Goal: Transaction & Acquisition: Purchase product/service

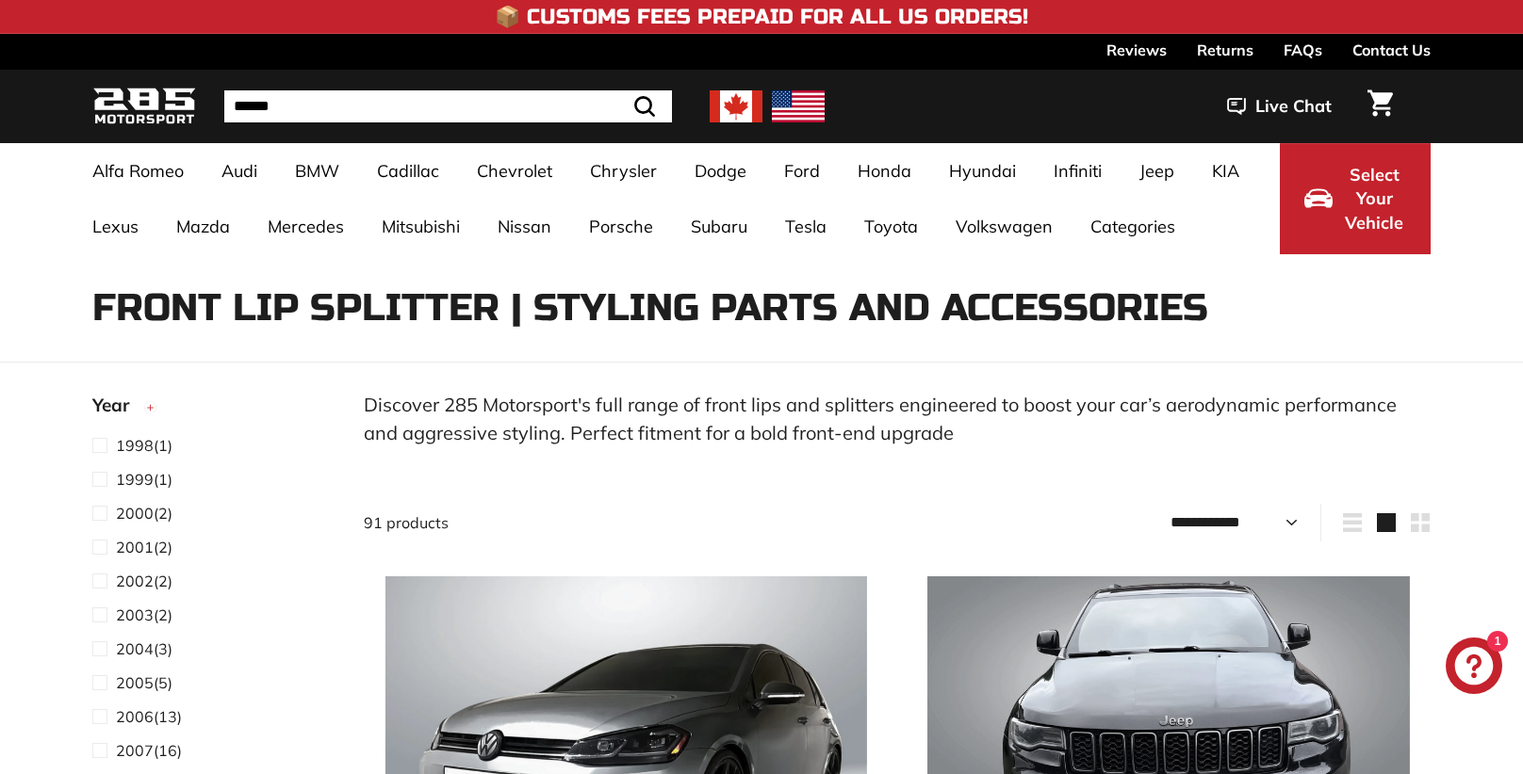
select select "**********"
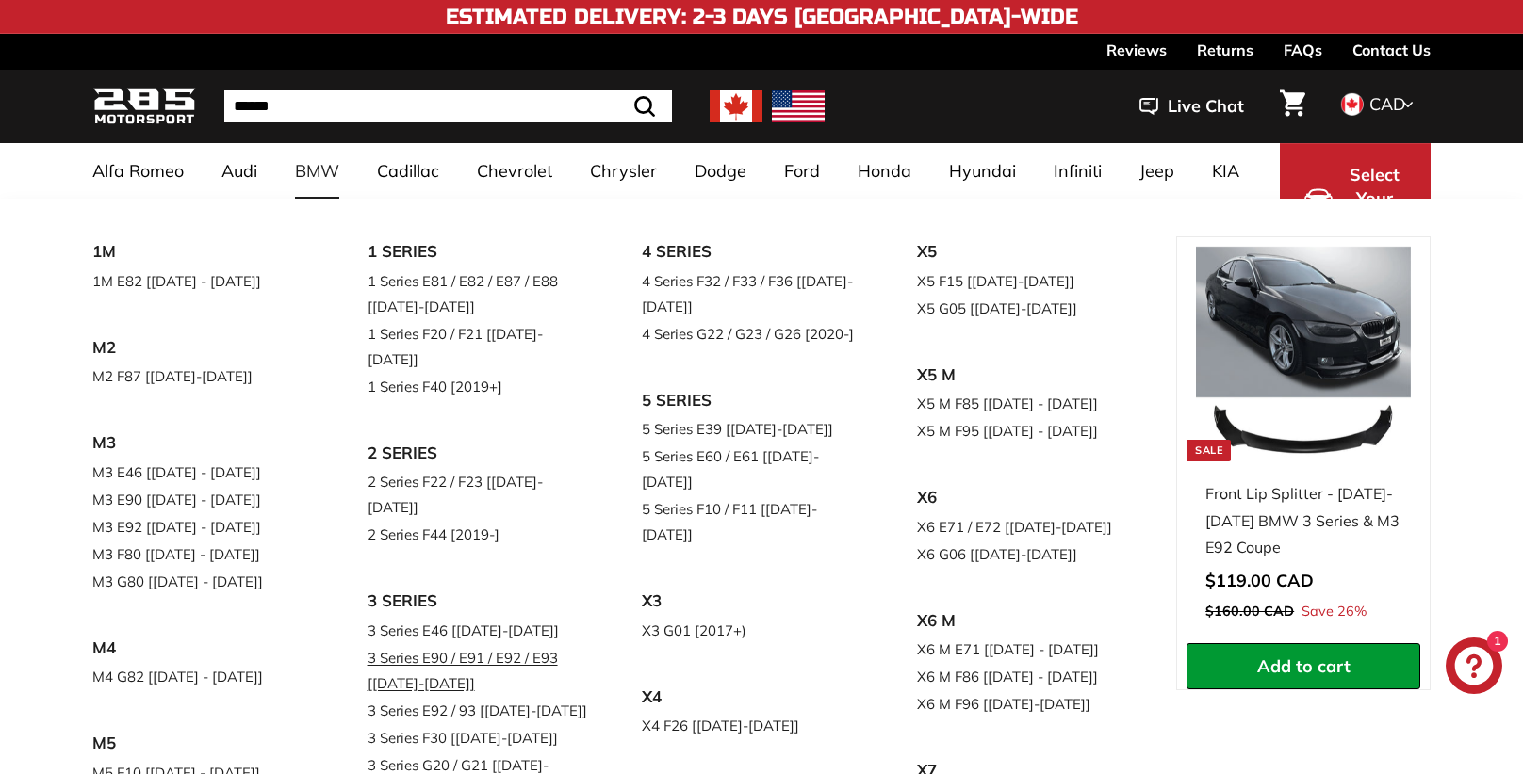
click at [508, 644] on link "3 Series E90 / E91 / E92 / E93 [[DATE]-[DATE]]" at bounding box center [478, 670] width 222 height 53
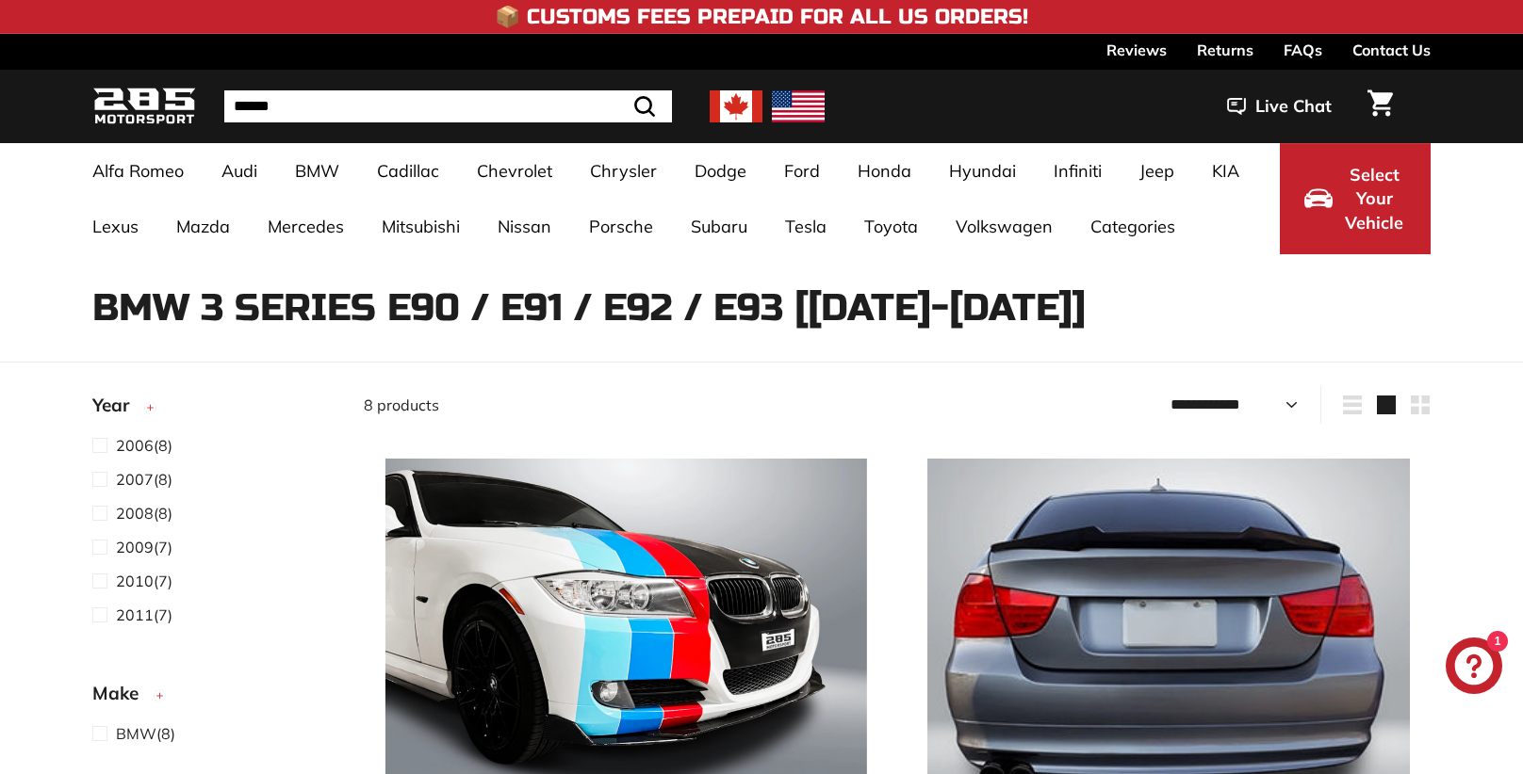
select select "**********"
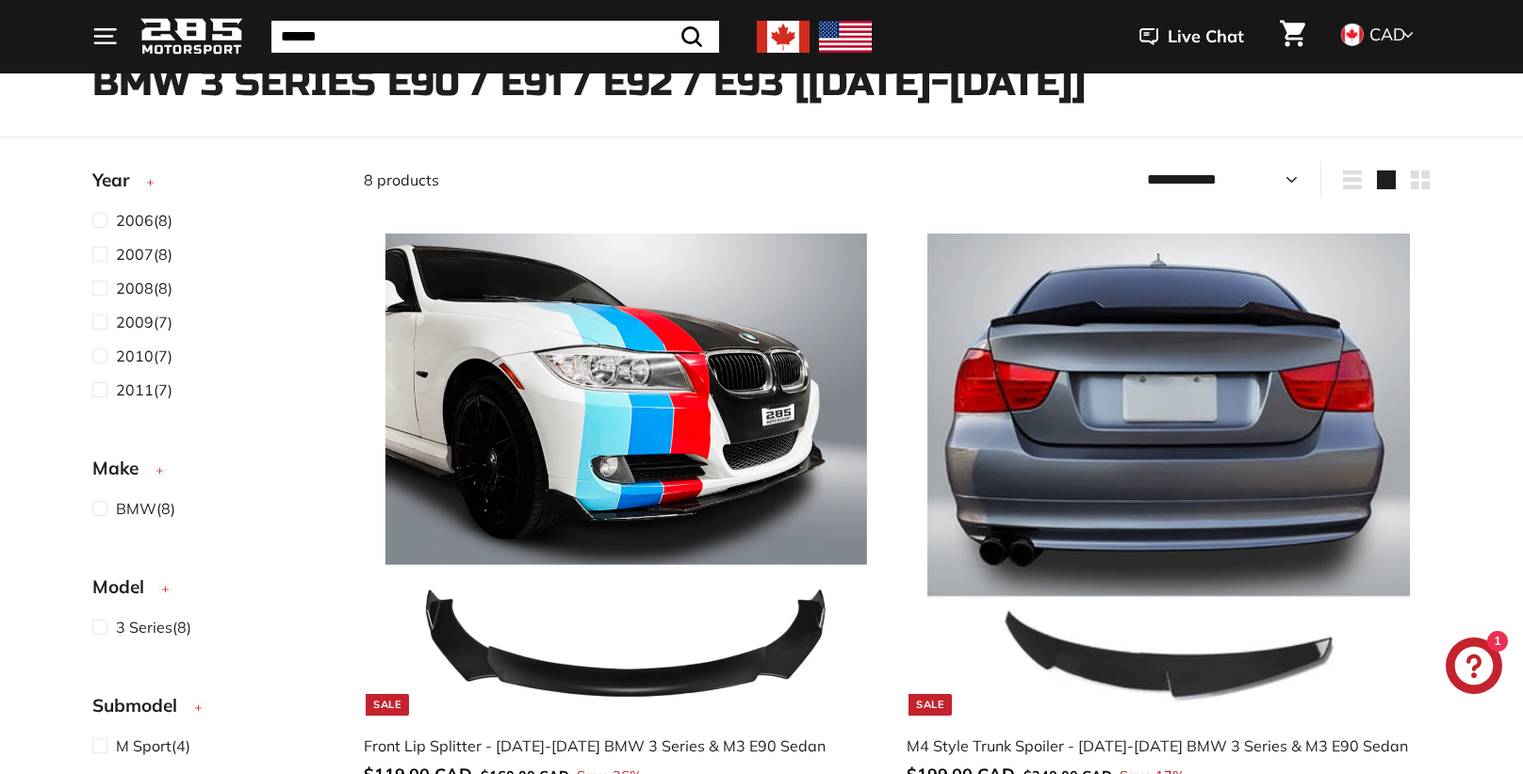
scroll to position [230, 0]
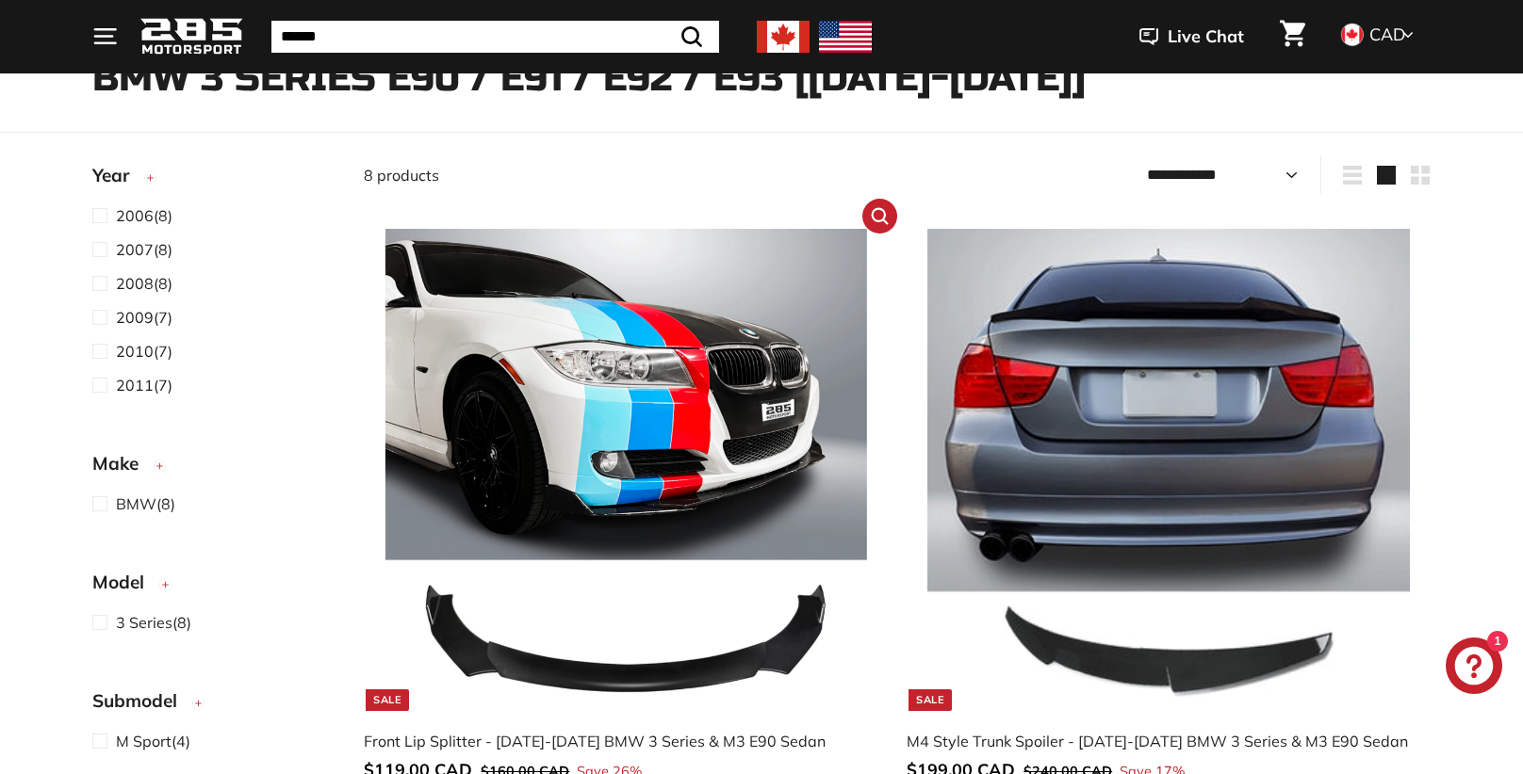
click at [613, 489] on img at bounding box center [625, 469] width 481 height 481
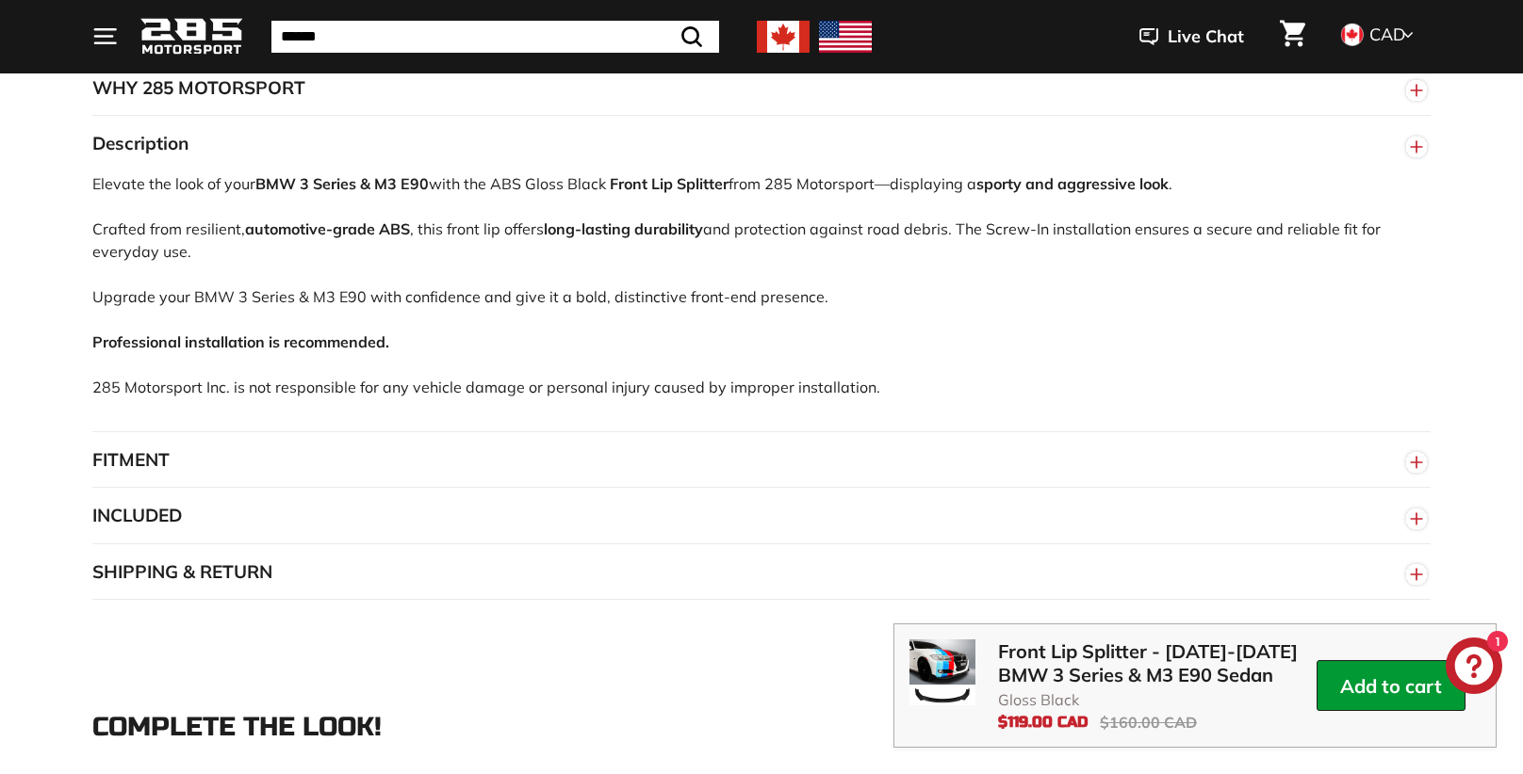
scroll to position [1121, 0]
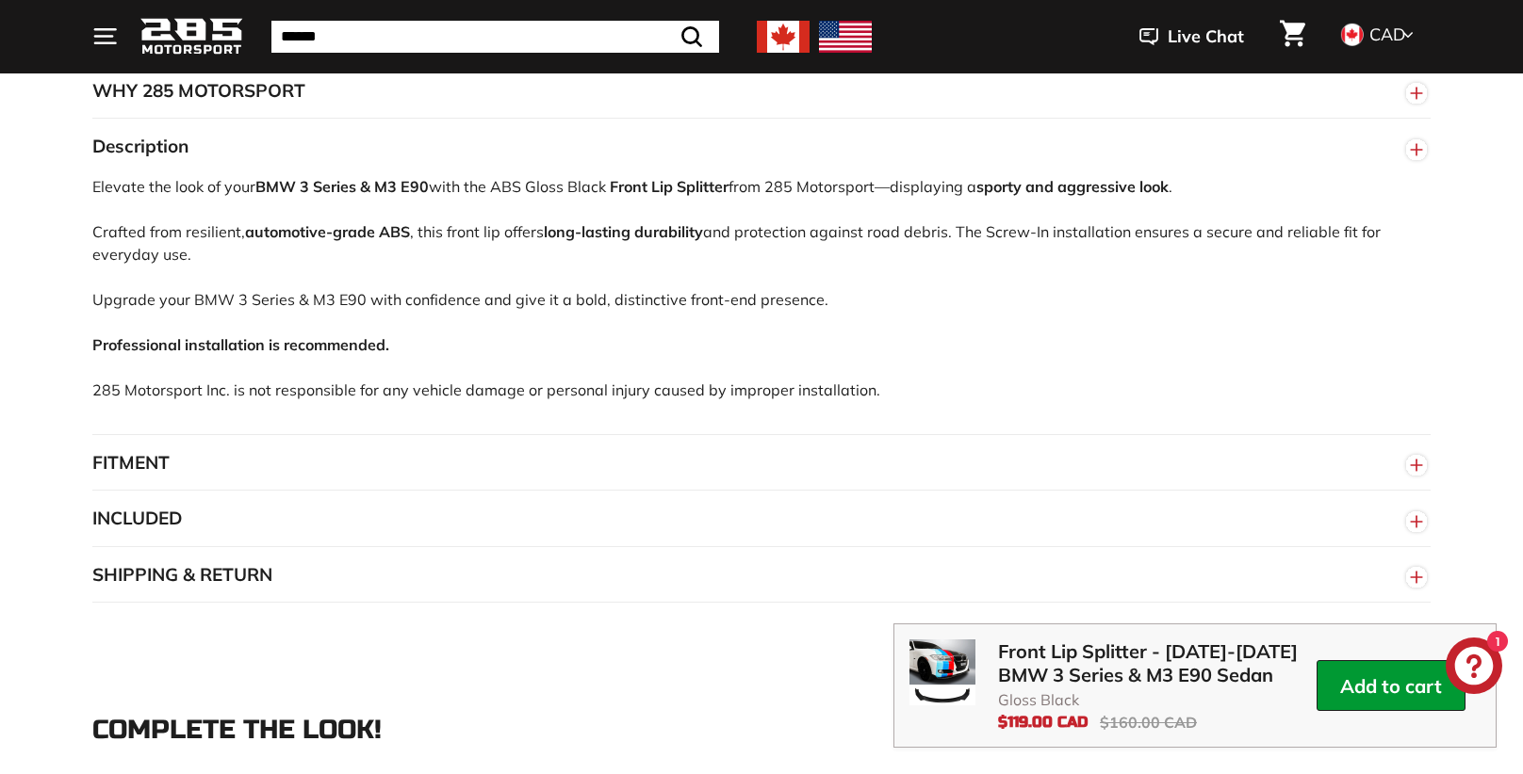
click at [179, 525] on button "INCLUDED" at bounding box center [761, 519] width 1338 height 57
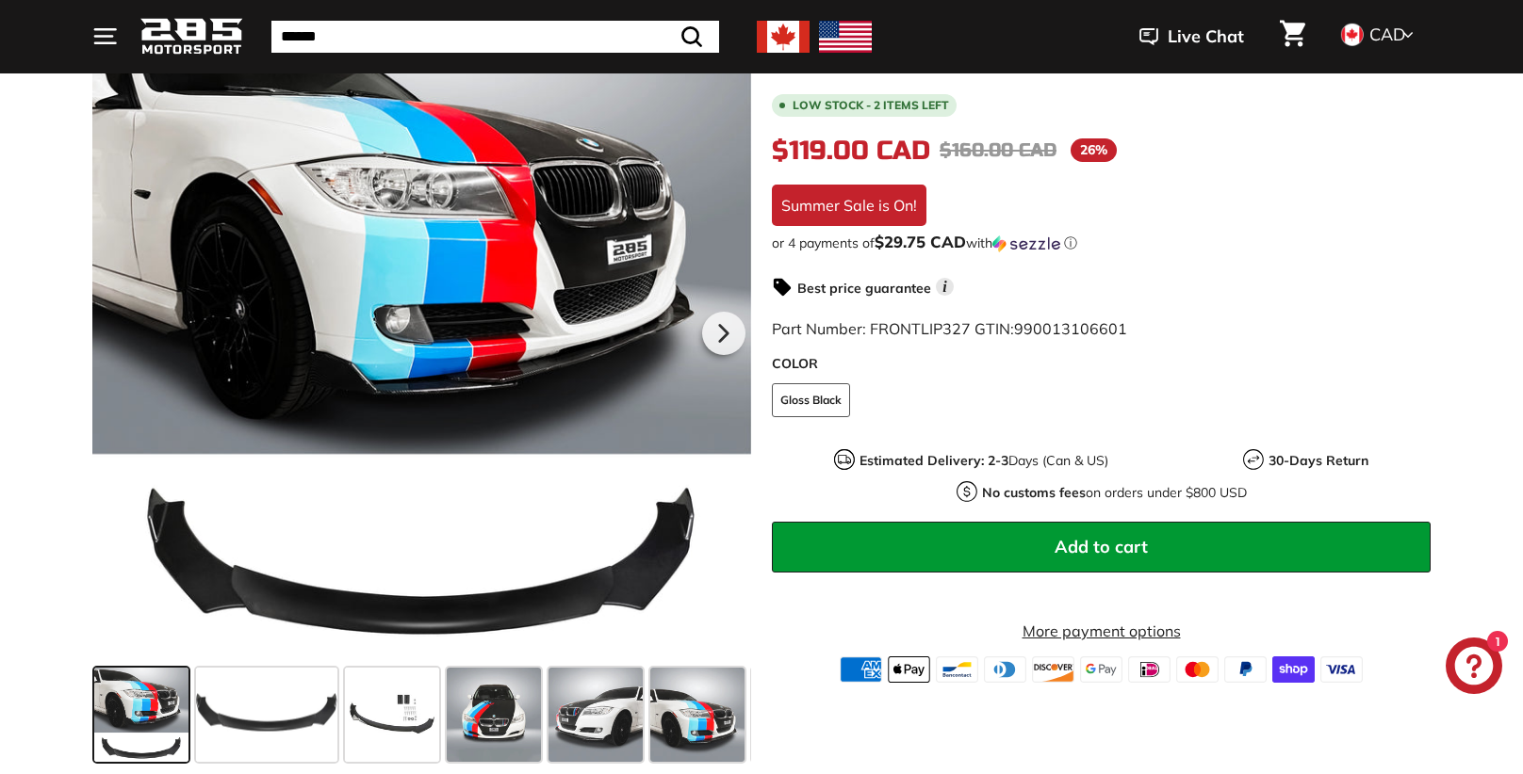
scroll to position [312, 0]
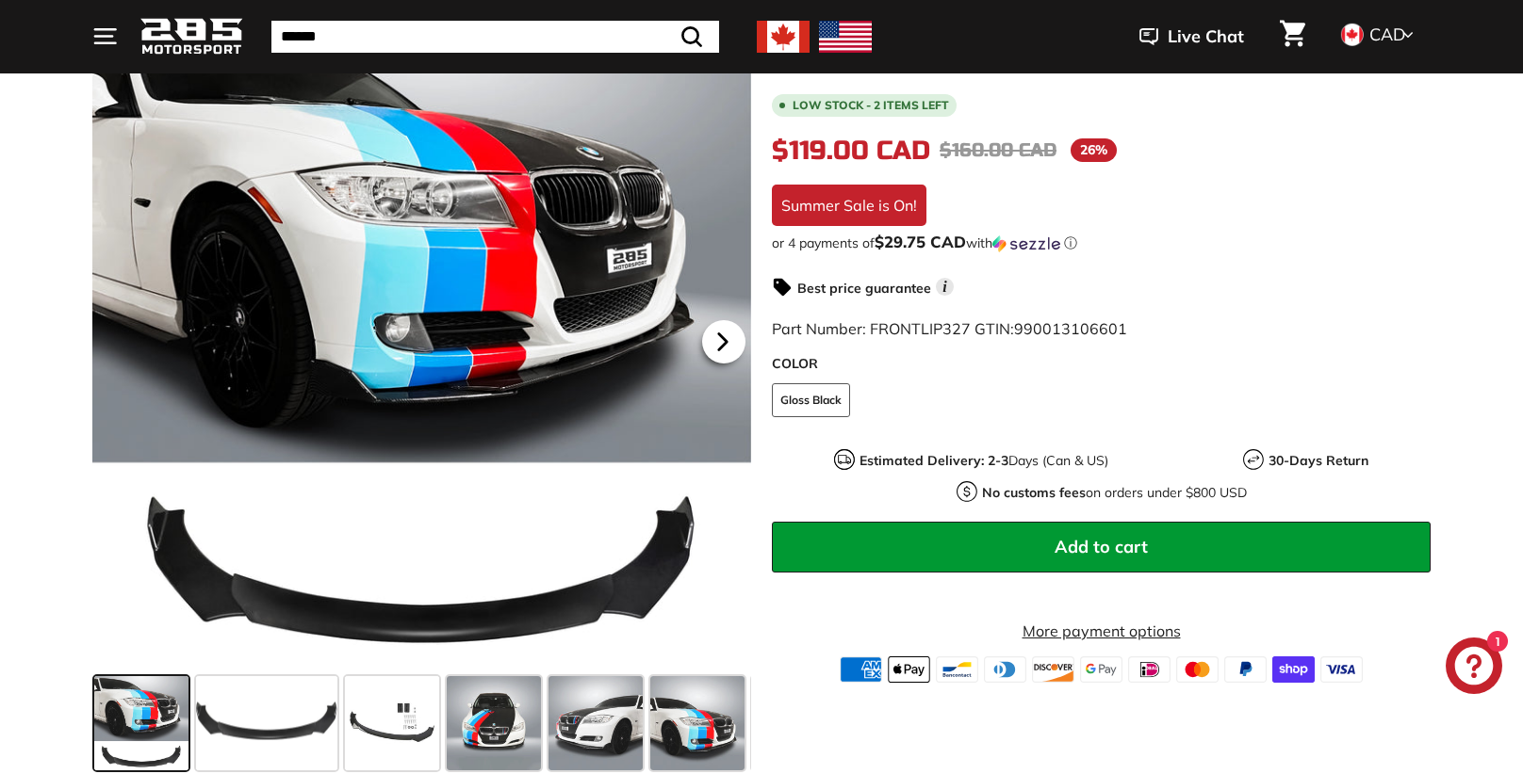
click at [726, 345] on icon at bounding box center [722, 341] width 43 height 43
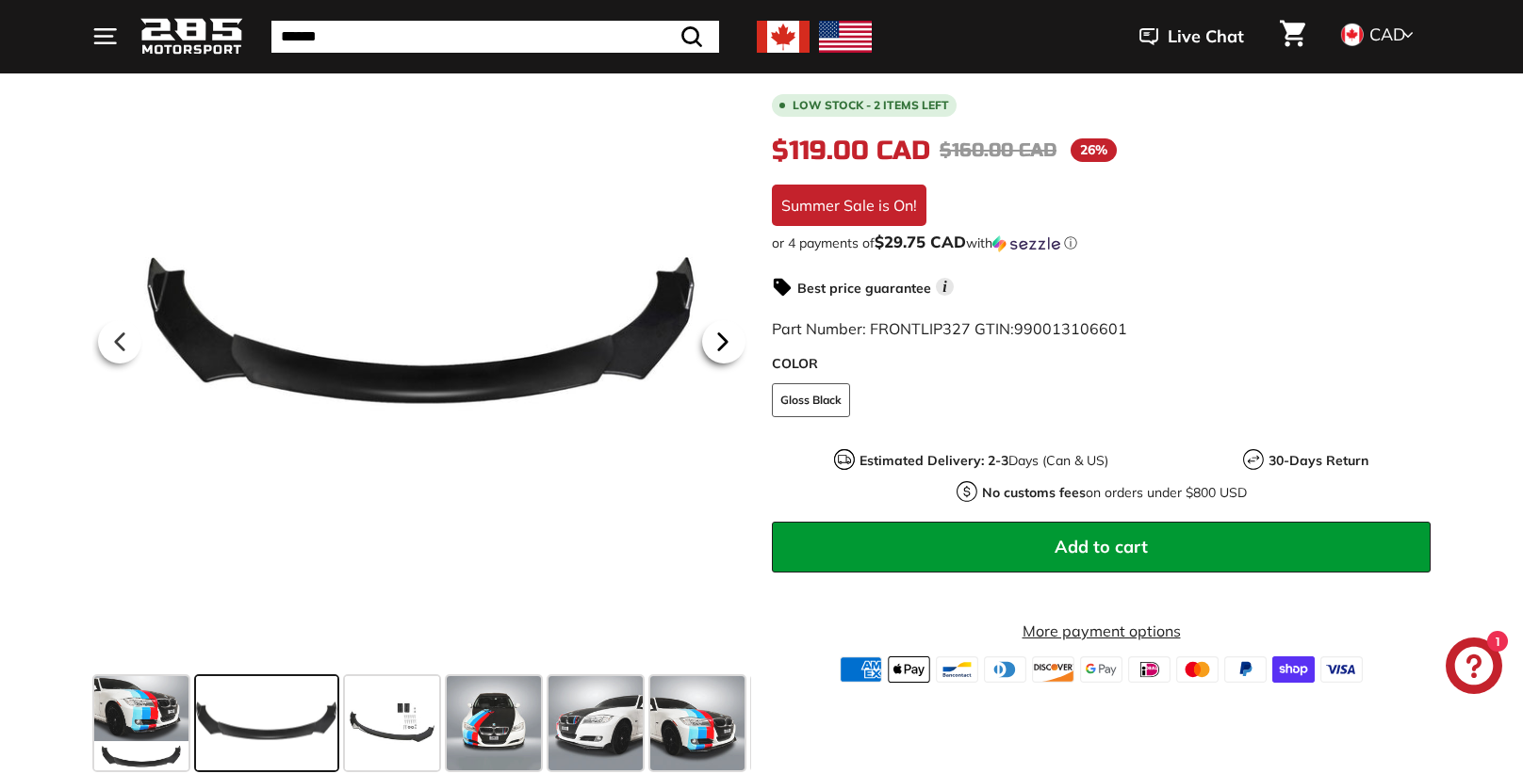
click at [726, 345] on icon at bounding box center [722, 341] width 43 height 43
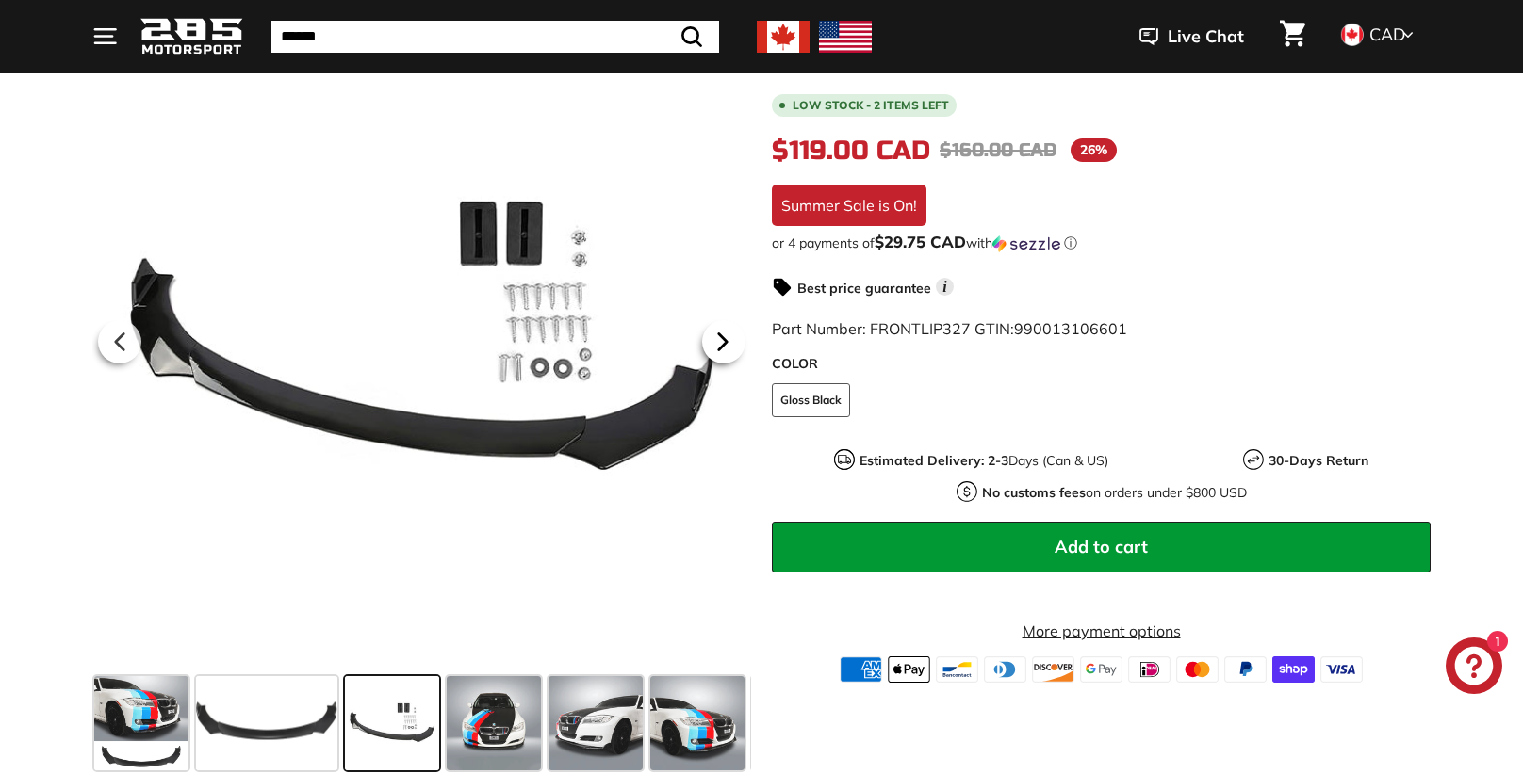
click at [726, 345] on icon at bounding box center [722, 341] width 43 height 43
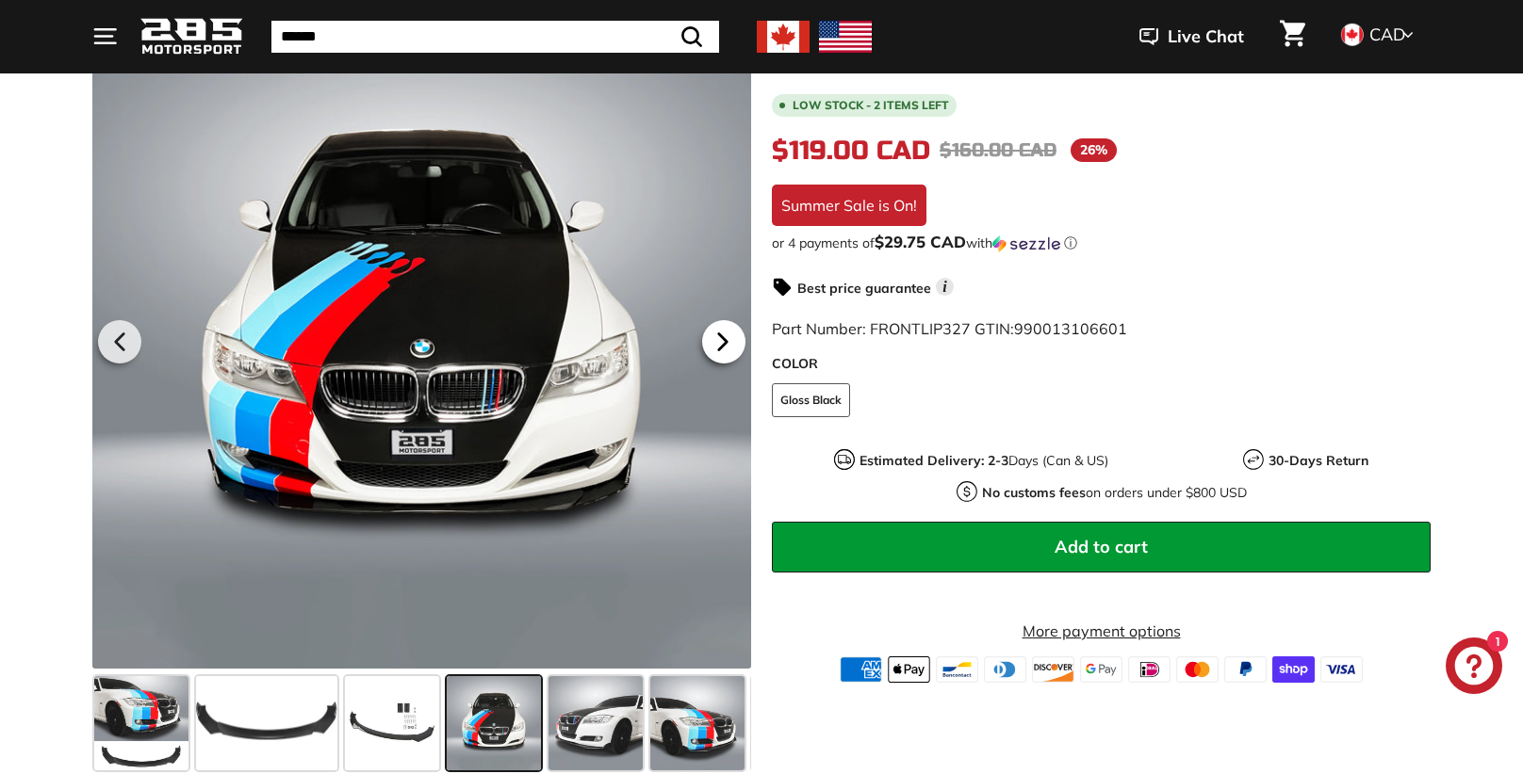
click at [725, 345] on icon at bounding box center [722, 341] width 43 height 43
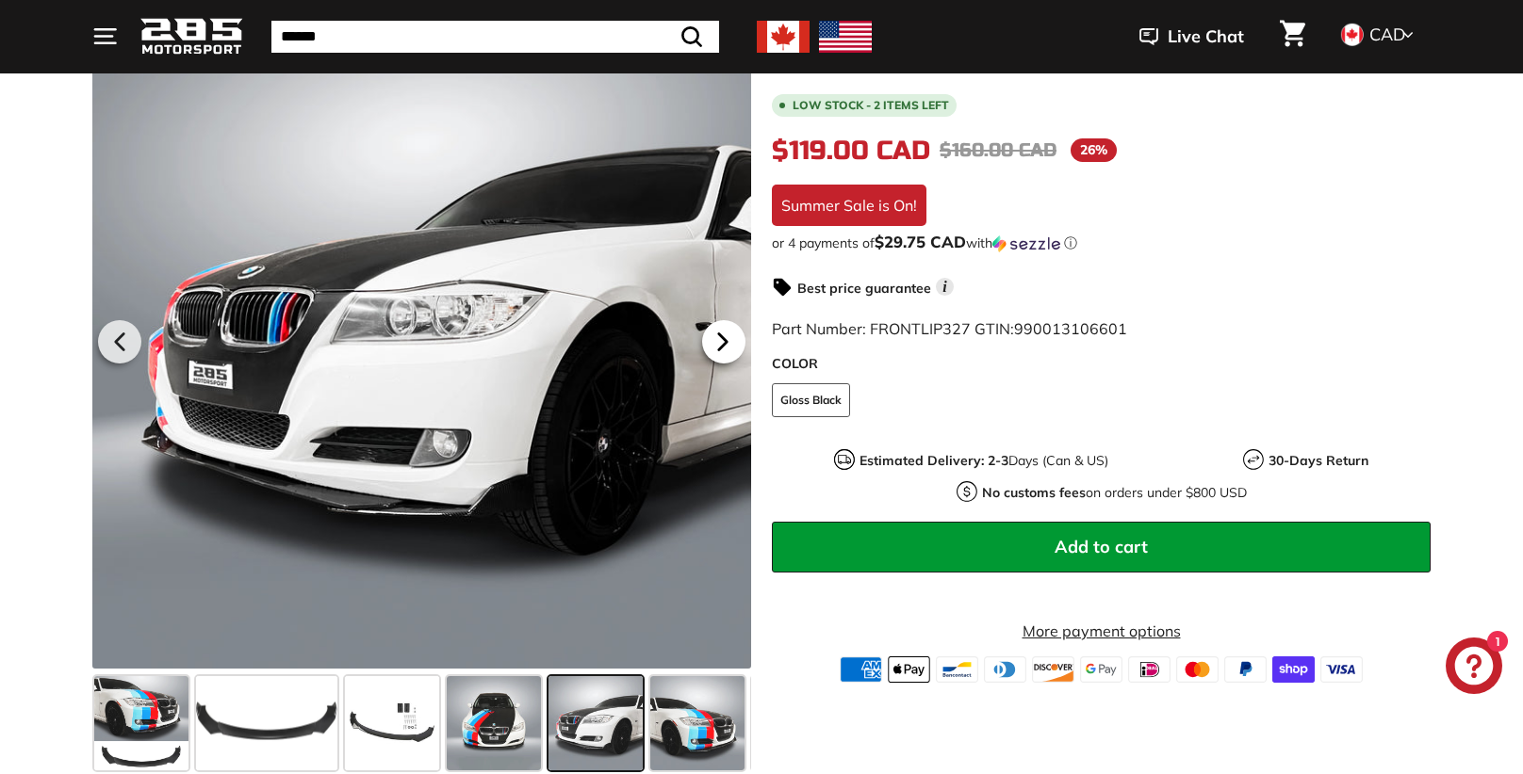
click at [725, 345] on icon at bounding box center [722, 341] width 43 height 43
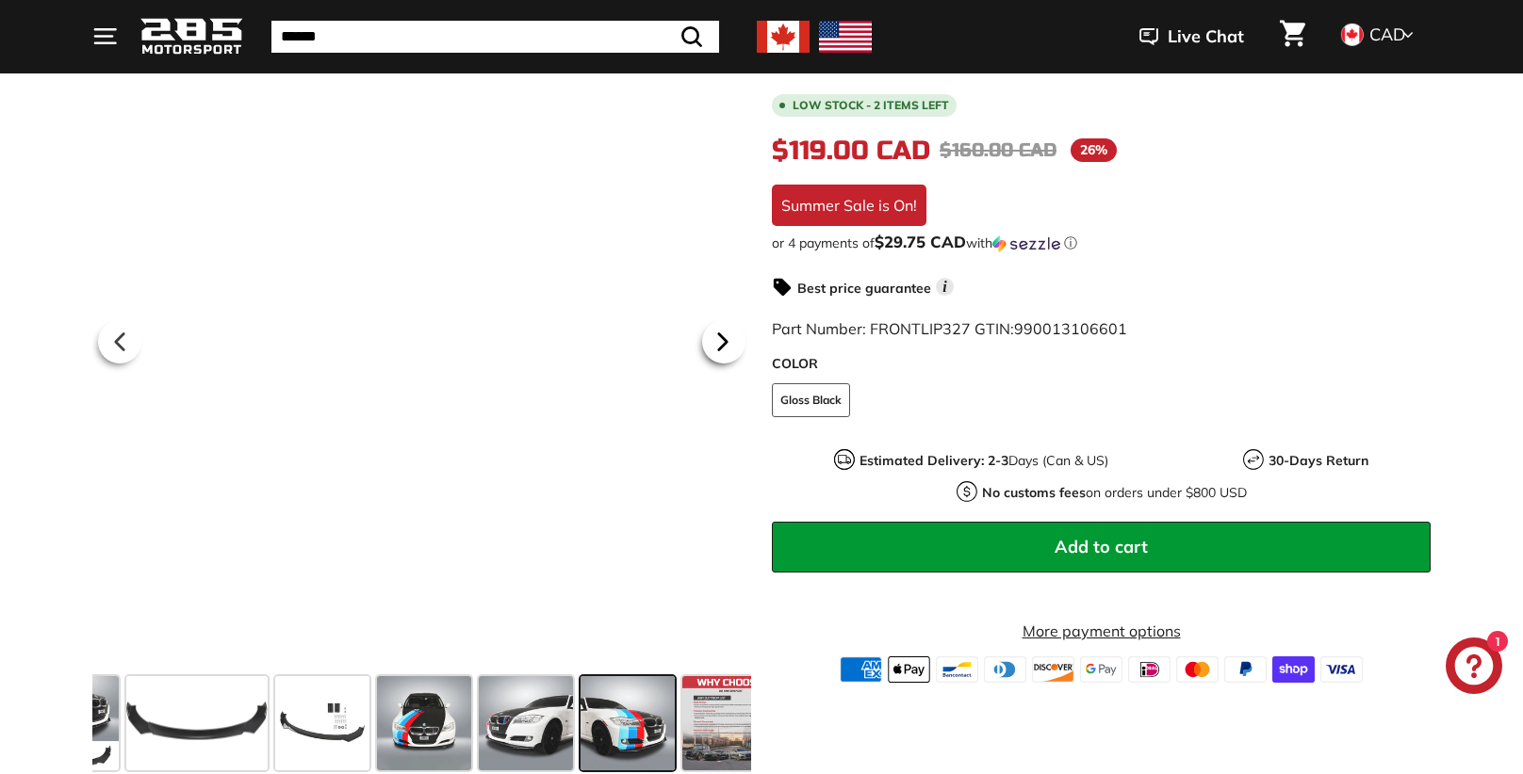
scroll to position [0, 98]
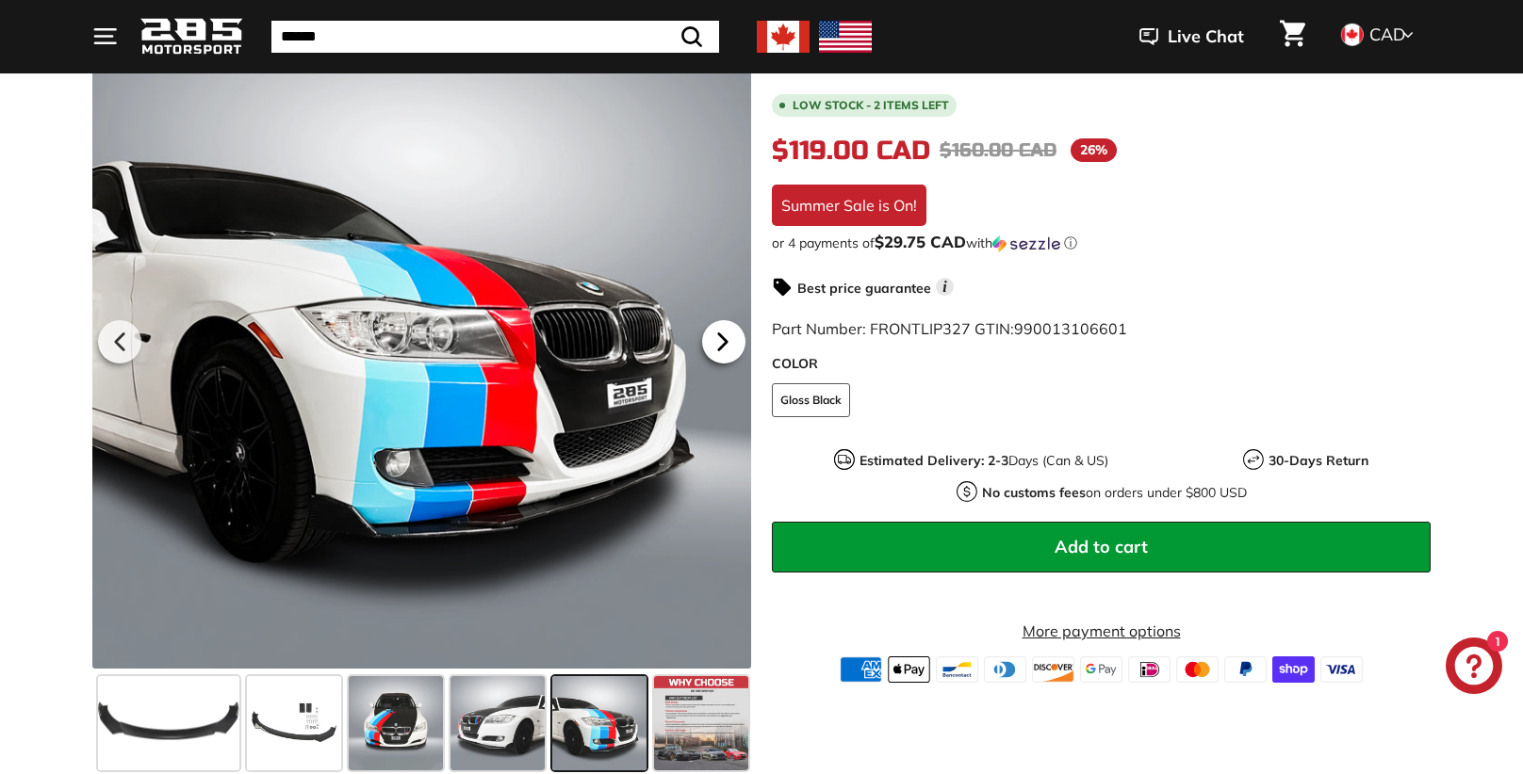
click at [725, 345] on icon at bounding box center [722, 341] width 43 height 43
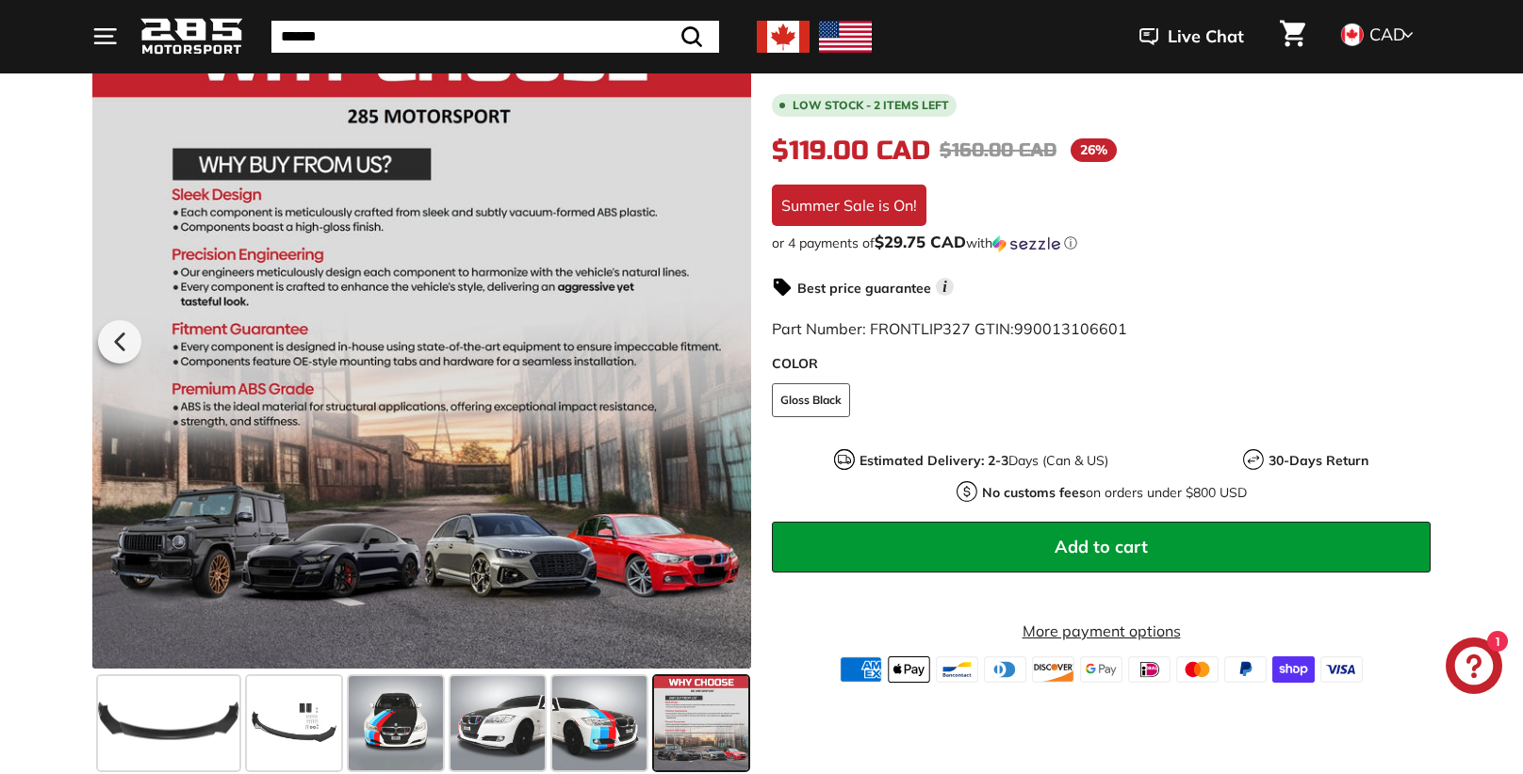
click at [368, 575] on div at bounding box center [421, 339] width 659 height 659
